Goal: Find specific page/section: Find specific page/section

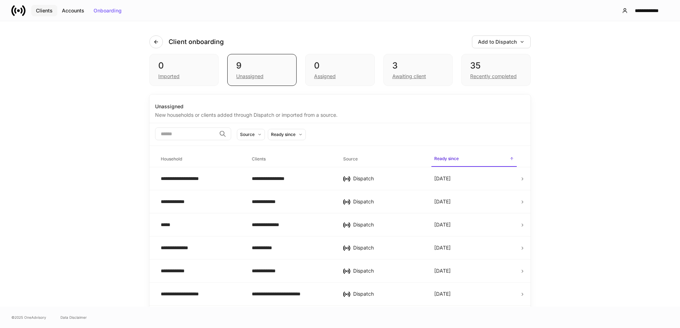
click at [47, 10] on div "Clients" at bounding box center [44, 10] width 17 height 5
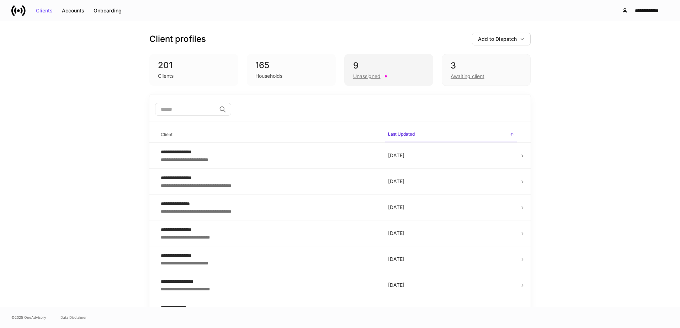
click at [369, 62] on div "9" at bounding box center [388, 65] width 71 height 11
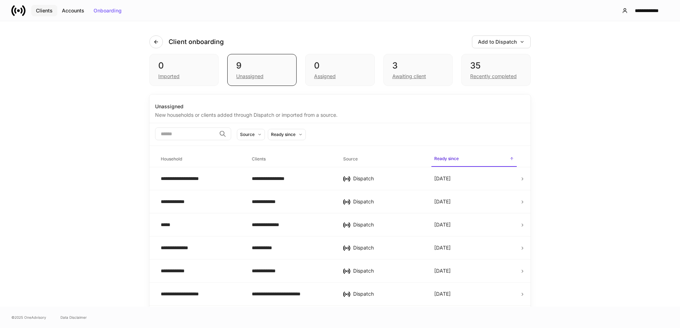
click at [49, 11] on div "Clients" at bounding box center [44, 10] width 17 height 5
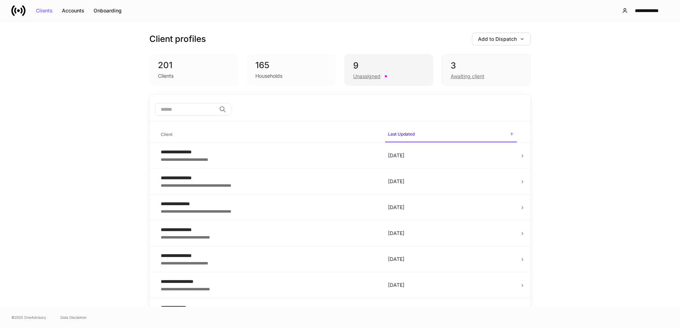
click at [385, 71] on div "9" at bounding box center [388, 65] width 71 height 11
